Goal: Navigation & Orientation: Find specific page/section

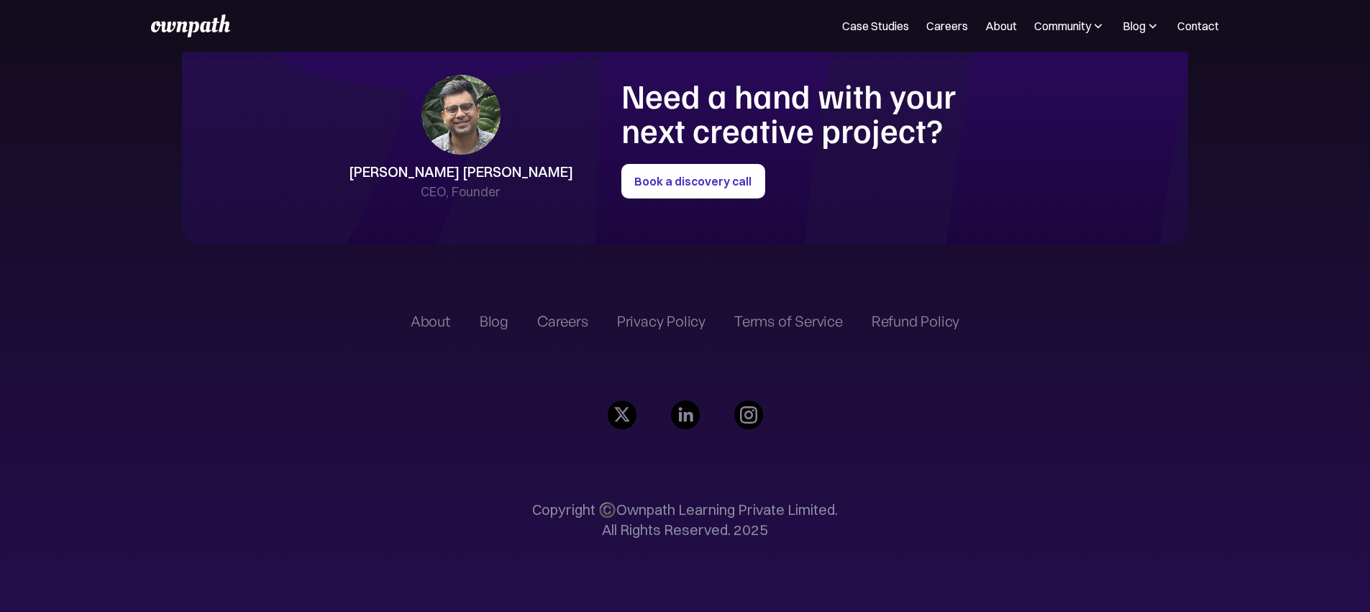
scroll to position [4026, 0]
click at [842, 32] on link "Case Studies" at bounding box center [875, 25] width 67 height 17
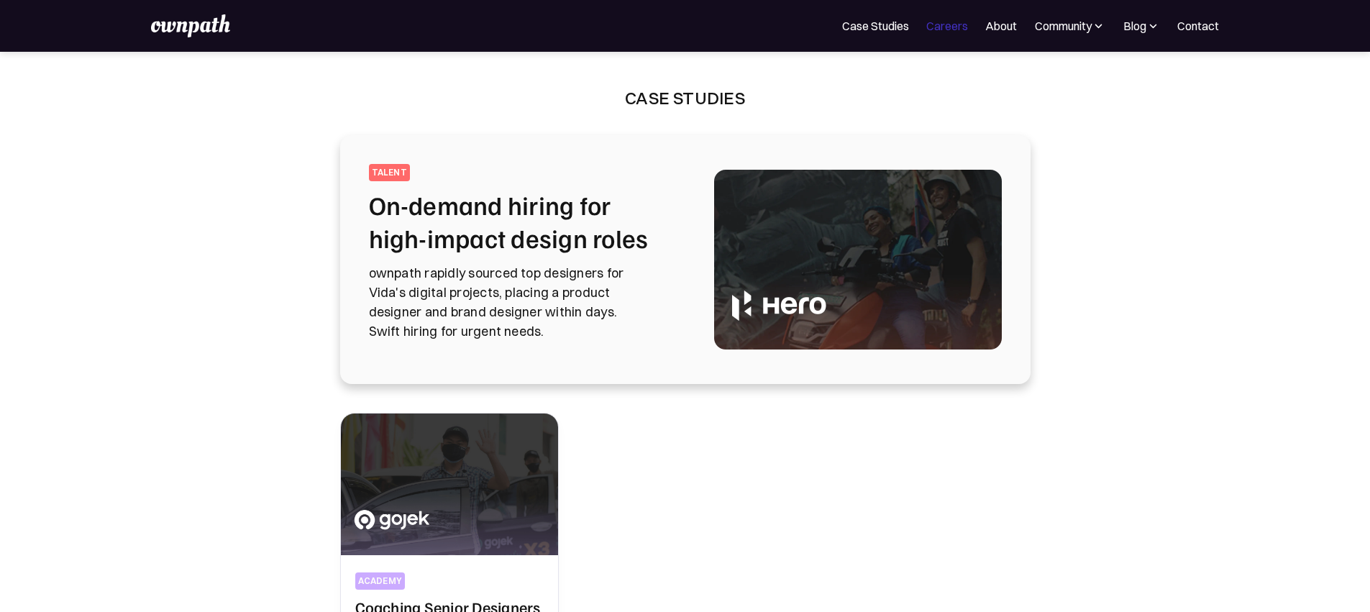
click at [926, 27] on link "Careers" at bounding box center [947, 25] width 42 height 17
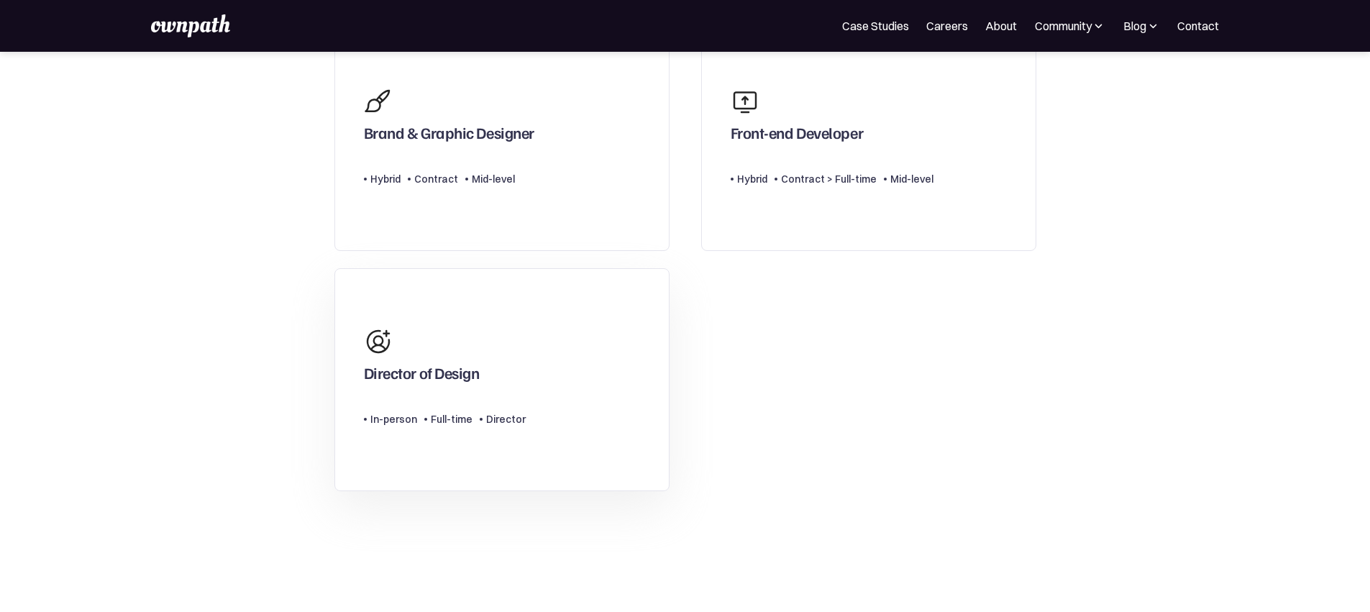
scroll to position [411, 0]
click at [434, 384] on div "Director of Design" at bounding box center [422, 372] width 116 height 26
